Goal: Information Seeking & Learning: Learn about a topic

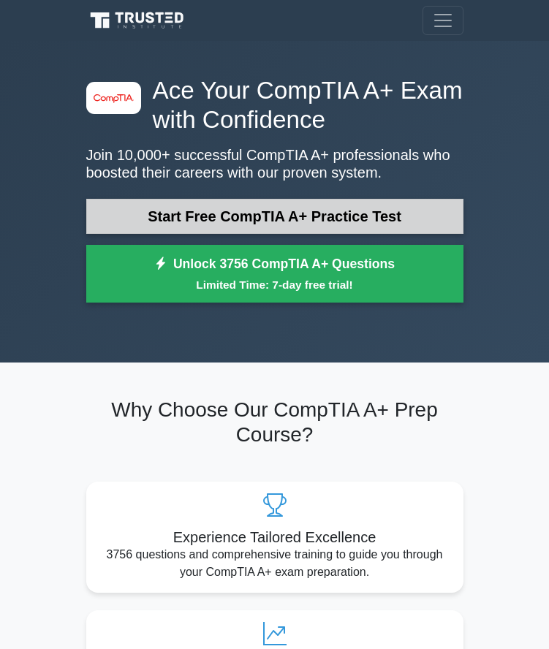
click at [308, 222] on link "Start Free CompTIA A+ Practice Test" at bounding box center [274, 216] width 377 height 35
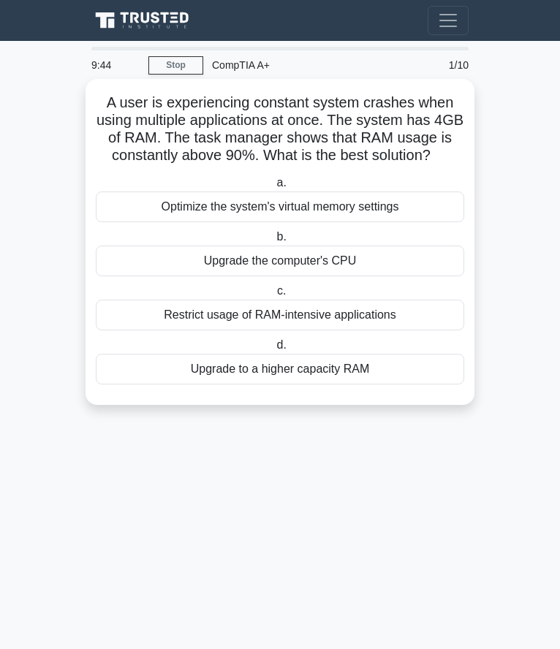
click at [168, 379] on div "Upgrade to a higher capacity RAM" at bounding box center [280, 369] width 368 height 31
click at [273, 350] on input "d. Upgrade to a higher capacity RAM" at bounding box center [273, 346] width 0 height 10
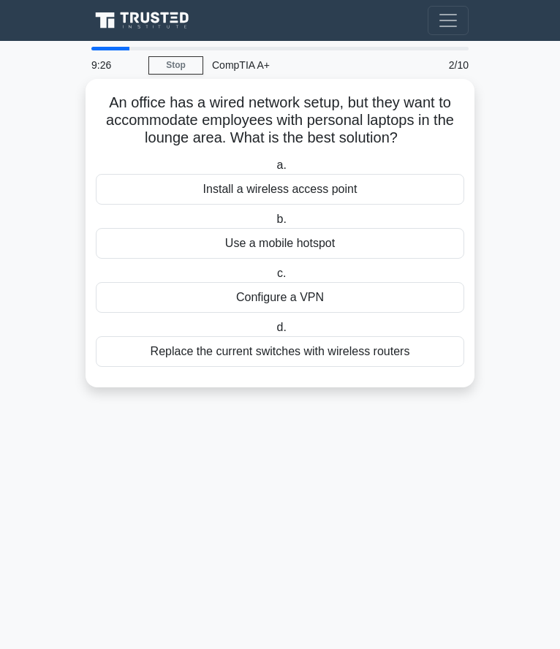
click at [166, 197] on div "Install a wireless access point" at bounding box center [280, 189] width 368 height 31
click at [273, 170] on input "a. Install a wireless access point" at bounding box center [273, 166] width 0 height 10
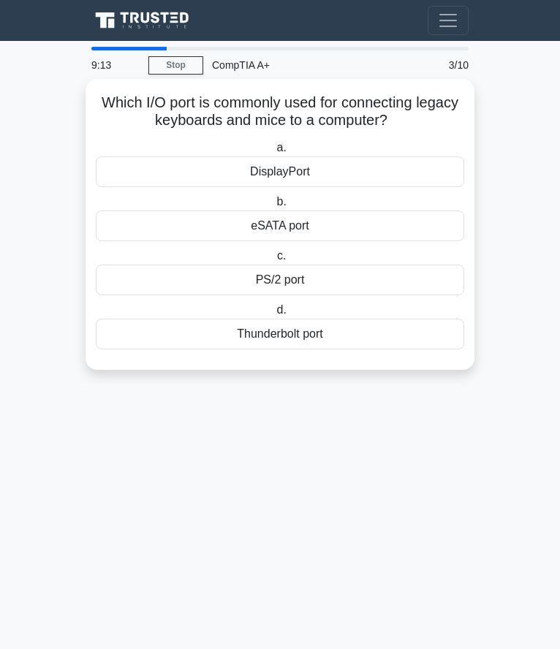
click at [197, 235] on div "eSATA port" at bounding box center [280, 226] width 368 height 31
click at [273, 207] on input "b. eSATA port" at bounding box center [273, 202] width 0 height 10
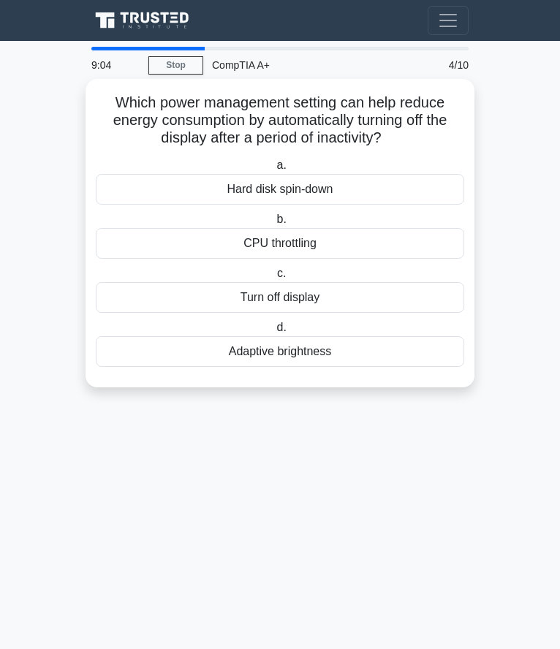
click at [219, 309] on div "Turn off display" at bounding box center [280, 297] width 368 height 31
click at [274, 279] on input "c. Turn off display" at bounding box center [274, 274] width 0 height 10
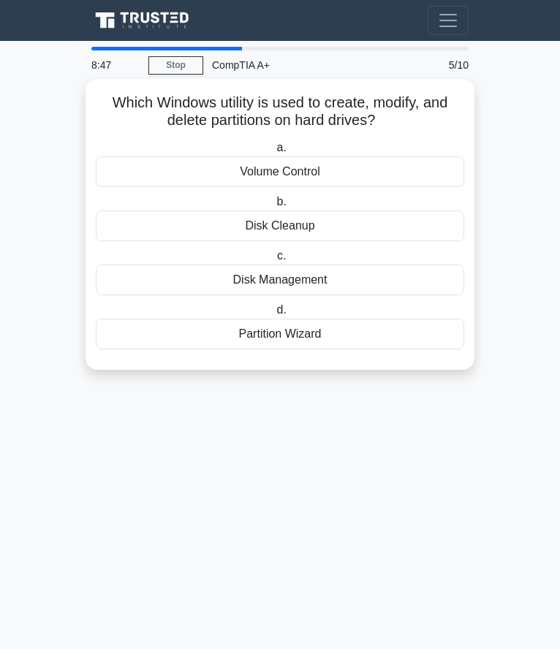
click at [202, 290] on div "Disk Management" at bounding box center [280, 280] width 368 height 31
click at [274, 261] on input "c. Disk Management" at bounding box center [274, 256] width 0 height 10
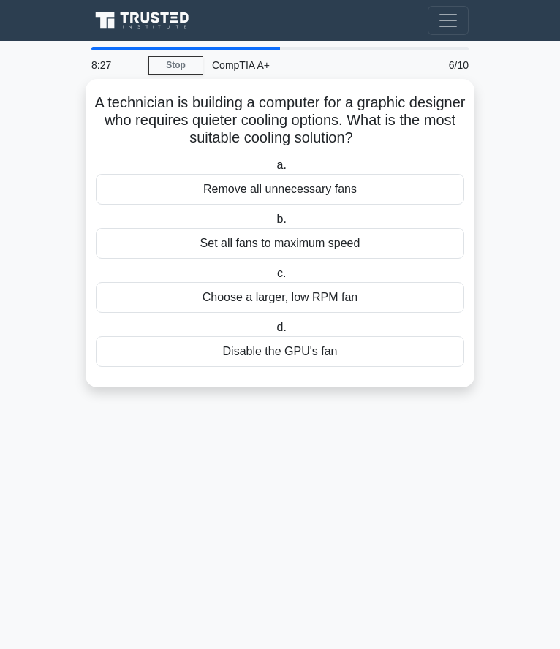
click at [219, 311] on div "Choose a larger, low RPM fan" at bounding box center [280, 297] width 368 height 31
click at [274, 279] on input "c. Choose a larger, low RPM fan" at bounding box center [274, 274] width 0 height 10
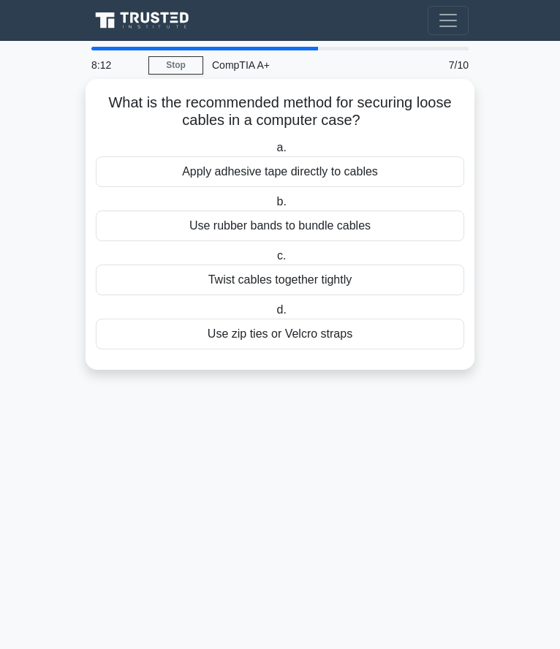
click at [226, 349] on div "Use zip ties or Velcro straps" at bounding box center [280, 334] width 368 height 31
click at [273, 315] on input "d. Use zip ties or Velcro straps" at bounding box center [273, 311] width 0 height 10
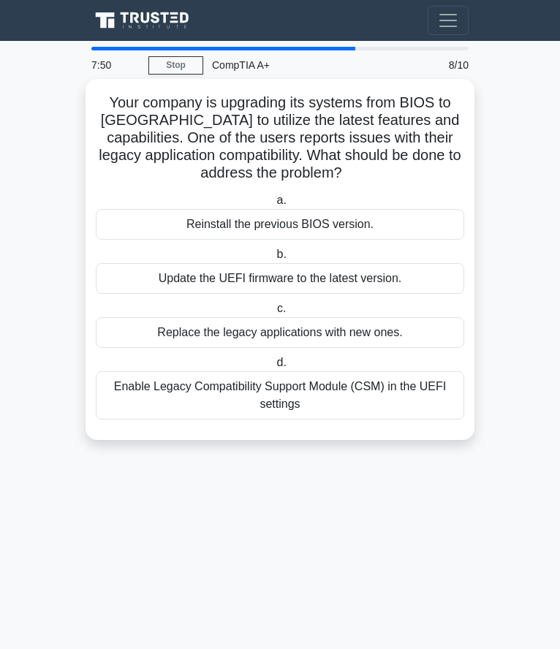
click at [178, 289] on div "Update the UEFI firmware to the latest version." at bounding box center [280, 278] width 368 height 31
click at [273, 260] on input "b. Update the UEFI firmware to the latest version." at bounding box center [273, 255] width 0 height 10
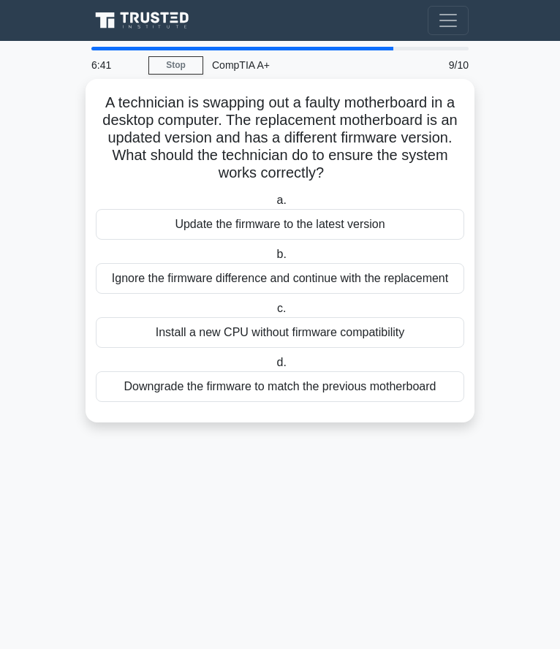
click at [151, 225] on div "Update the firmware to the latest version" at bounding box center [280, 224] width 368 height 31
click at [273, 205] on input "a. Update the firmware to the latest version" at bounding box center [273, 201] width 0 height 10
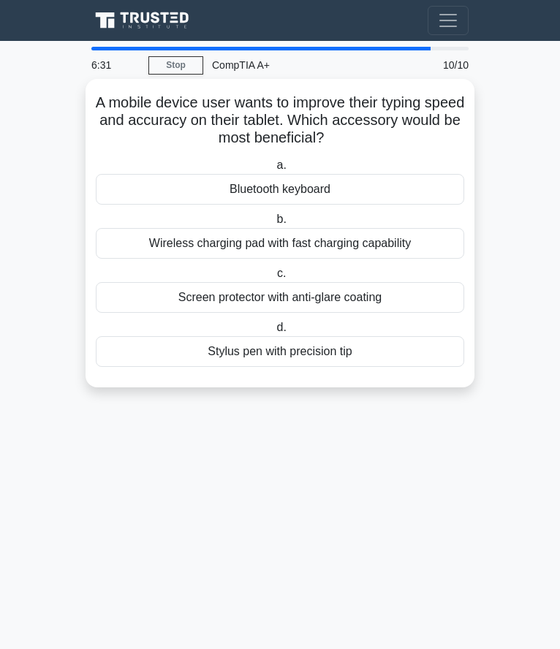
click at [127, 200] on div "Bluetooth keyboard" at bounding box center [280, 189] width 368 height 31
click at [273, 170] on input "a. Bluetooth keyboard" at bounding box center [273, 166] width 0 height 10
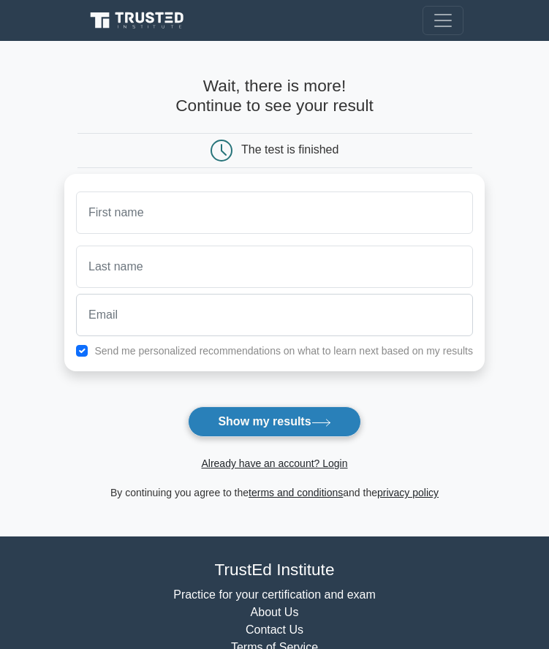
click at [238, 429] on button "Show my results" at bounding box center [274, 421] width 173 height 31
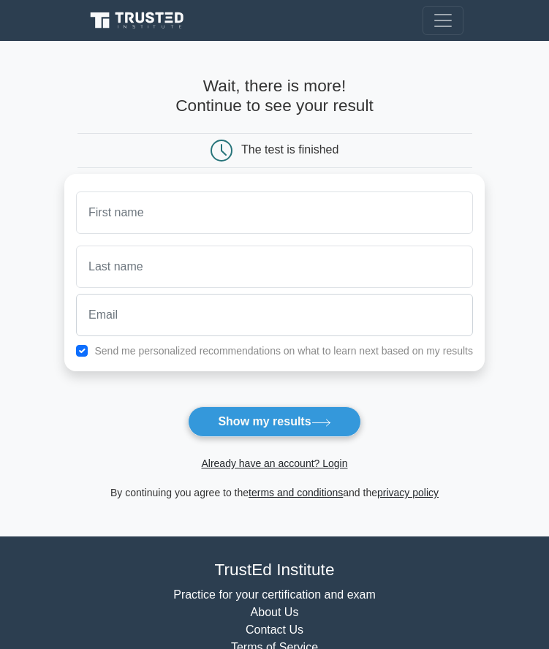
click at [31, 249] on main "Wait, there is more! Continue to see your result The test is finished and the" at bounding box center [274, 289] width 549 height 496
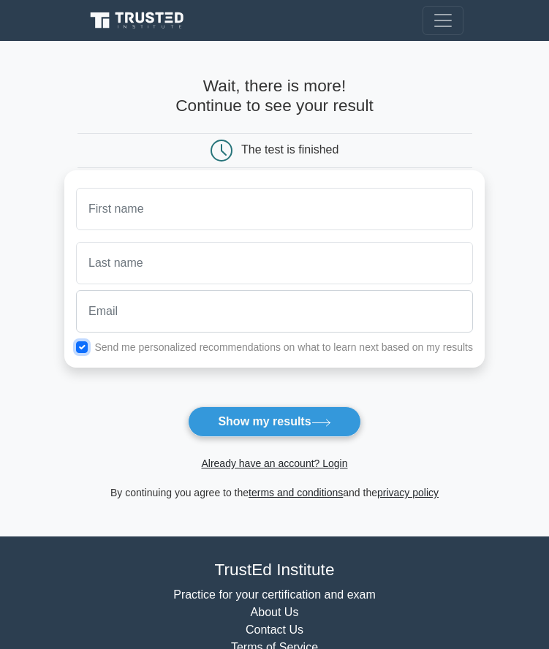
click at [88, 349] on input "checkbox" at bounding box center [82, 347] width 12 height 12
checkbox input "false"
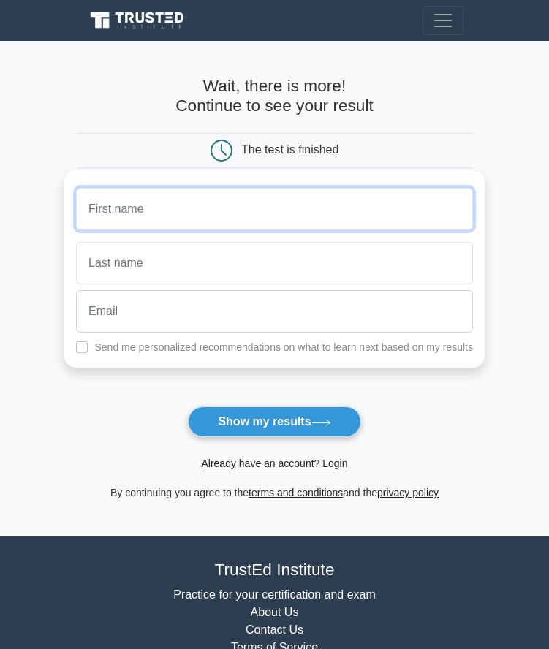
click at [102, 212] on input "text" at bounding box center [274, 209] width 397 height 42
type input "emily"
click at [172, 215] on input "emily" at bounding box center [274, 209] width 397 height 42
type input "Seymour"
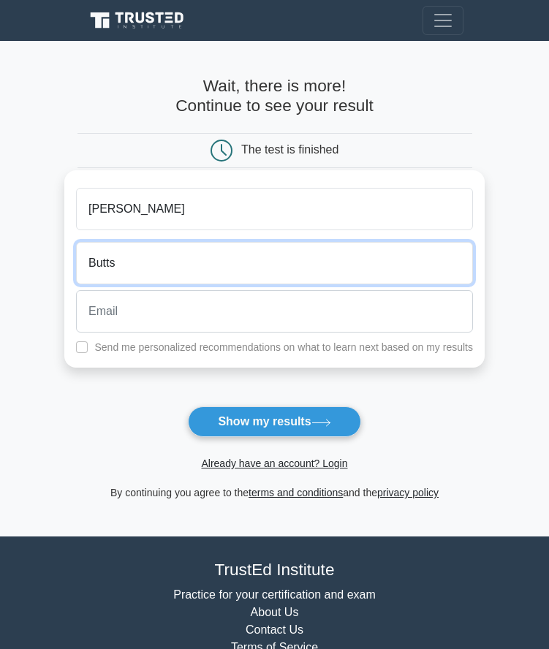
type input "Butts"
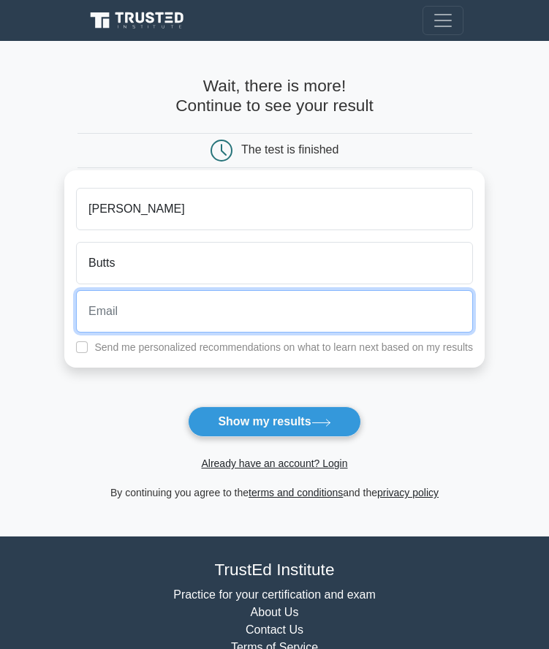
click at [173, 324] on input "email" at bounding box center [274, 311] width 397 height 42
type input "emilyjhall01@gmail.com"
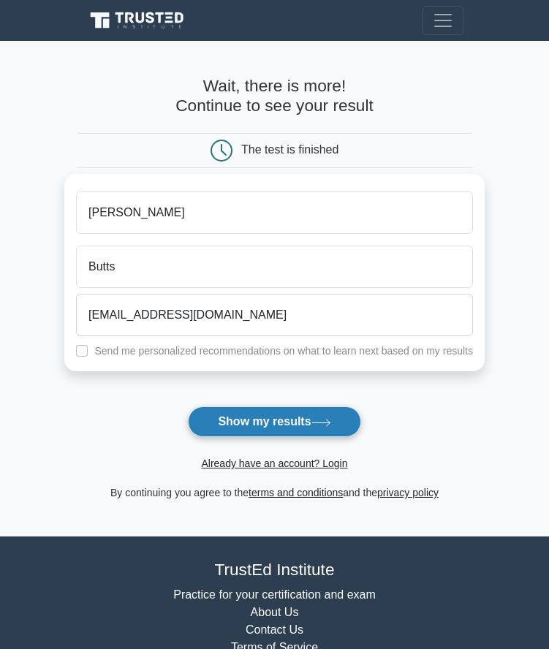
click at [306, 431] on button "Show my results" at bounding box center [274, 421] width 173 height 31
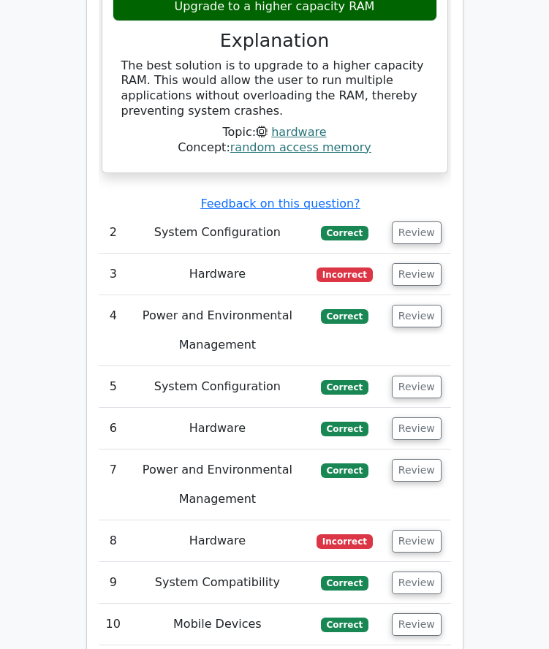
scroll to position [2039, 0]
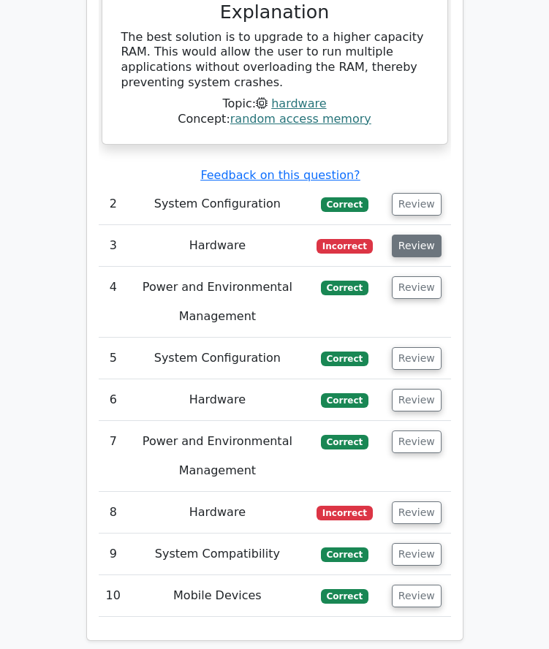
click at [403, 235] on button "Review" at bounding box center [417, 246] width 50 height 23
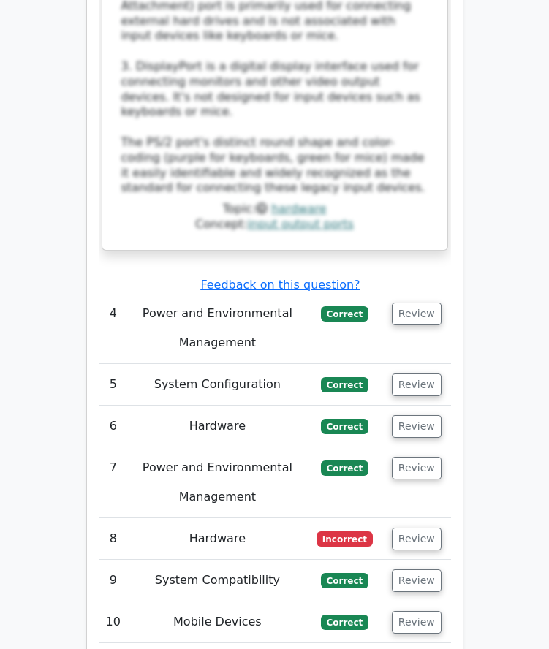
scroll to position [2959, 0]
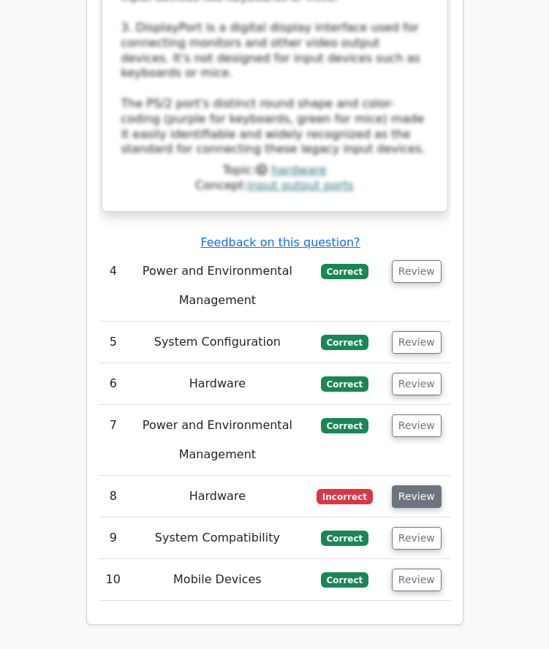
click at [418, 485] on button "Review" at bounding box center [417, 496] width 50 height 23
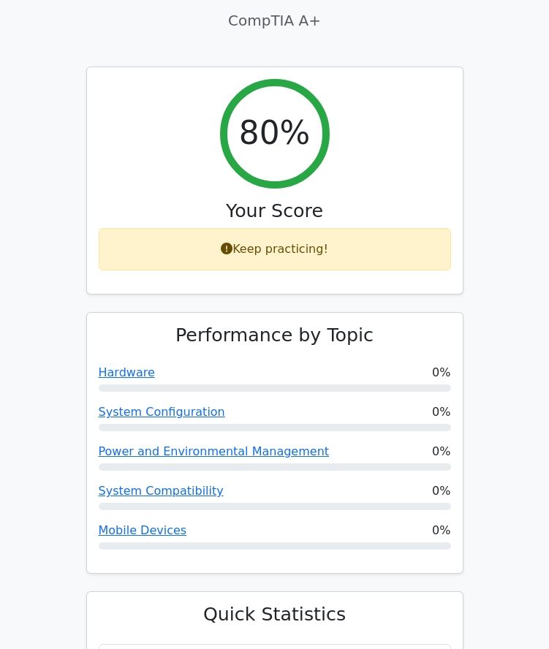
scroll to position [0, 0]
